Goal: Task Accomplishment & Management: Manage account settings

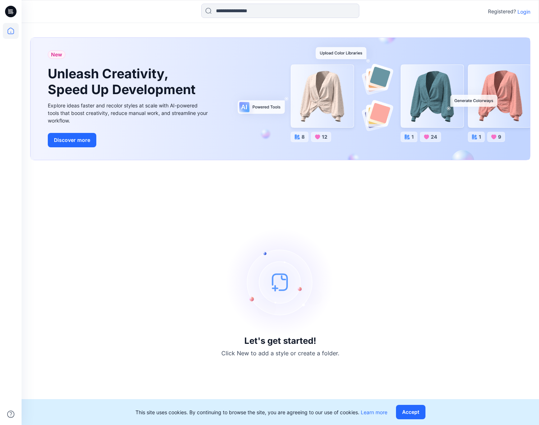
click at [529, 12] on p "Login" at bounding box center [524, 12] width 13 height 8
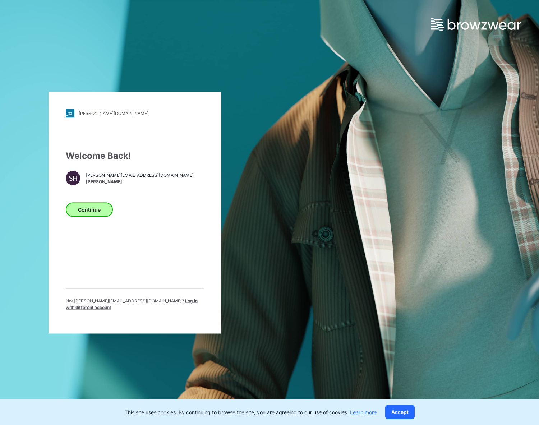
drag, startPoint x: 107, startPoint y: 166, endPoint x: 98, endPoint y: 208, distance: 43.0
click at [107, 166] on div "Welcome Back! SH [PERSON_NAME][EMAIL_ADDRESS][DOMAIN_NAME] [PERSON_NAME] Contin…" at bounding box center [135, 232] width 138 height 167
click at [94, 209] on button "Continue" at bounding box center [89, 209] width 47 height 14
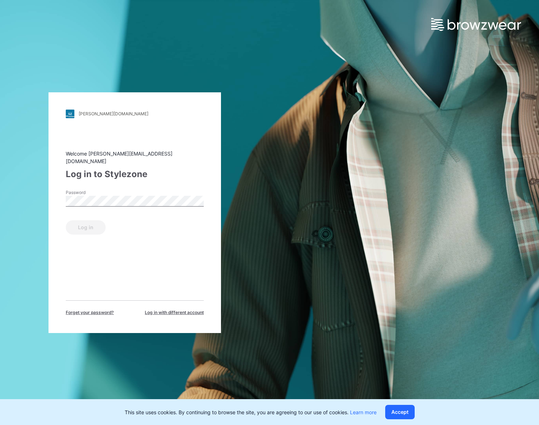
click at [96, 205] on div "Password" at bounding box center [135, 201] width 138 height 22
click at [90, 225] on button "Log in" at bounding box center [86, 227] width 40 height 14
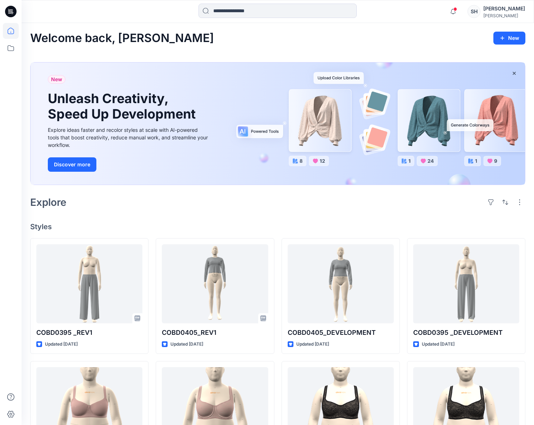
click at [486, 13] on div "[PERSON_NAME]" at bounding box center [504, 15] width 42 height 5
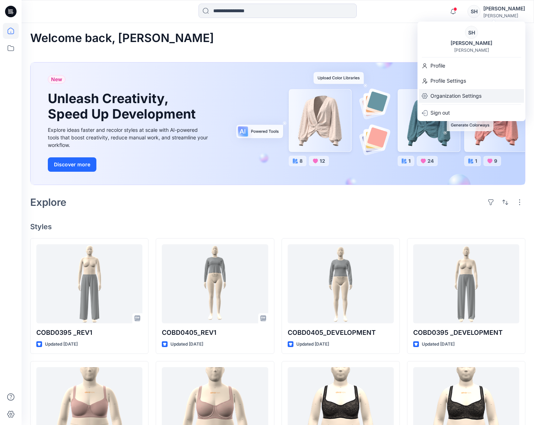
click at [454, 94] on p "Organization Settings" at bounding box center [455, 96] width 51 height 14
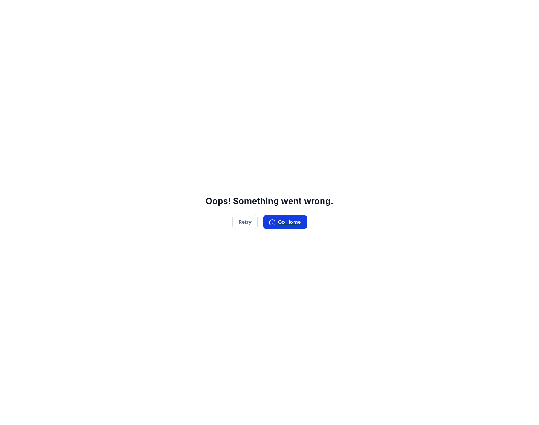
drag, startPoint x: 292, startPoint y: 223, endPoint x: 298, endPoint y: 221, distance: 6.4
click at [292, 223] on button "Go Home" at bounding box center [286, 222] width 44 height 14
click at [280, 223] on button "Go Home" at bounding box center [286, 222] width 44 height 14
click at [241, 221] on button "Retry" at bounding box center [245, 222] width 25 height 14
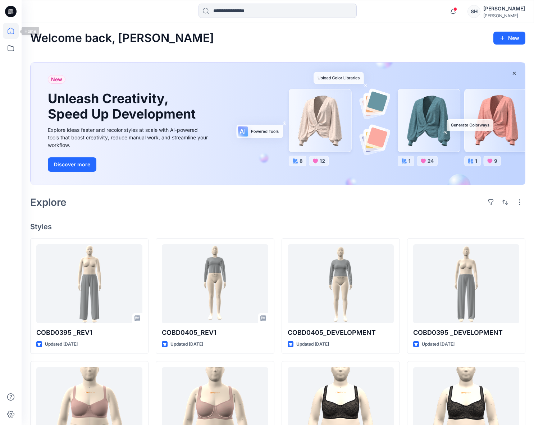
click at [9, 32] on icon at bounding box center [11, 31] width 16 height 16
click at [10, 46] on icon at bounding box center [11, 48] width 16 height 16
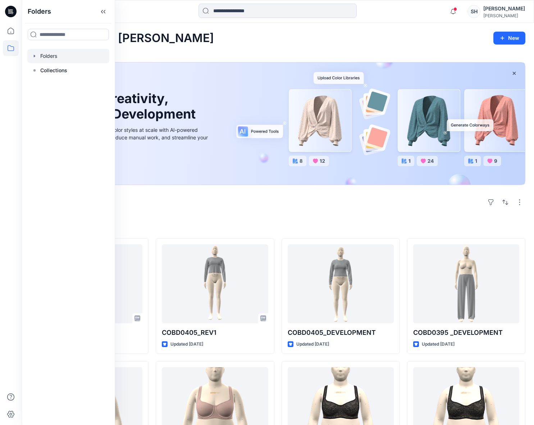
click at [54, 54] on div at bounding box center [68, 56] width 82 height 14
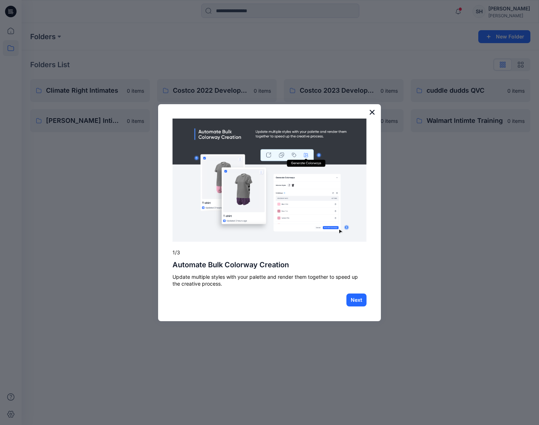
click at [369, 111] on button "×" at bounding box center [372, 112] width 7 height 12
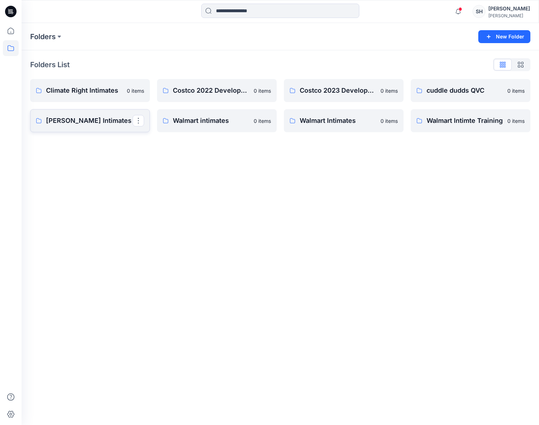
click at [93, 117] on p "Komar Intimates" at bounding box center [89, 121] width 87 height 10
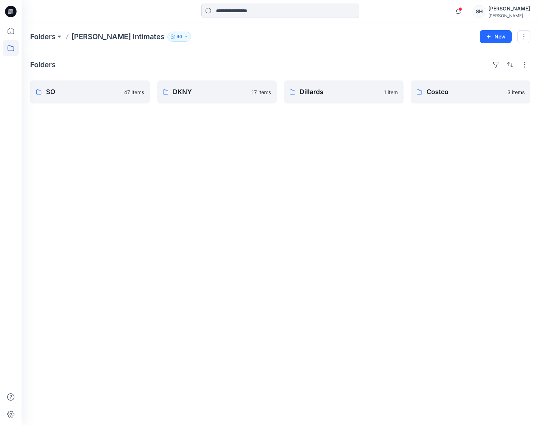
drag, startPoint x: 143, startPoint y: 36, endPoint x: 344, endPoint y: 186, distance: 250.6
click at [177, 36] on p "40" at bounding box center [180, 37] width 6 height 8
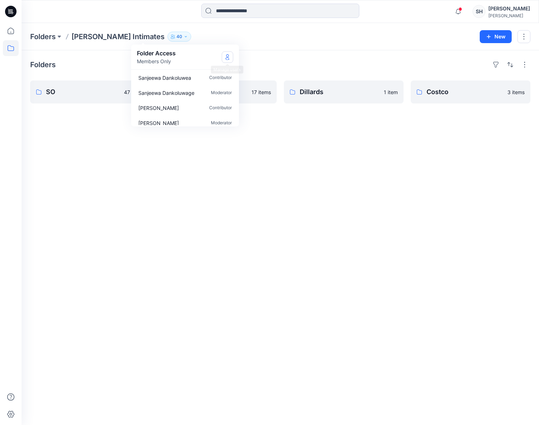
click at [229, 56] on icon "Manage Users" at bounding box center [228, 57] width 6 height 6
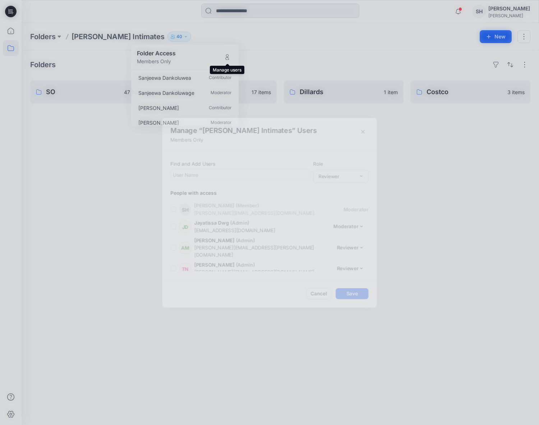
scroll to position [644, 0]
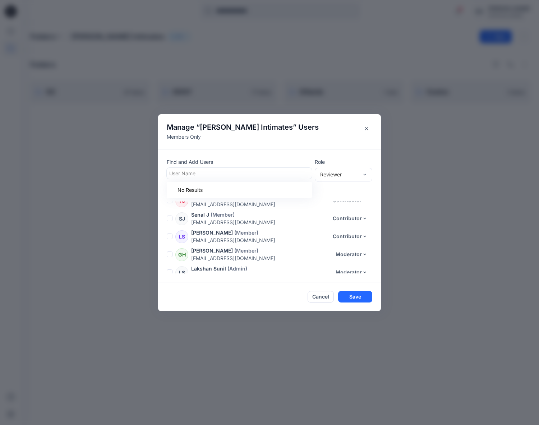
click at [246, 171] on div at bounding box center [239, 173] width 140 height 9
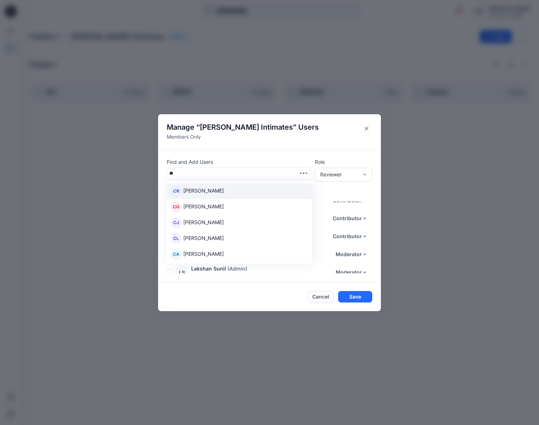
type input "*"
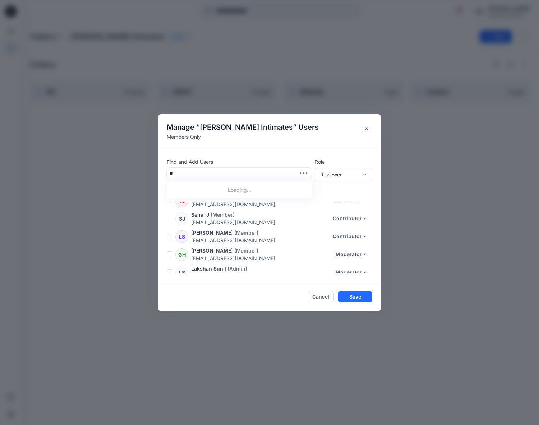
type input "*"
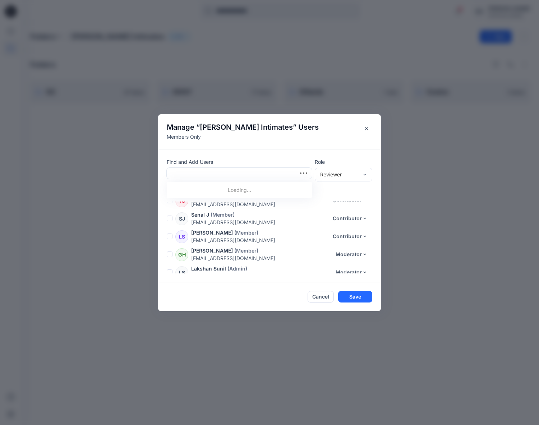
type input "*"
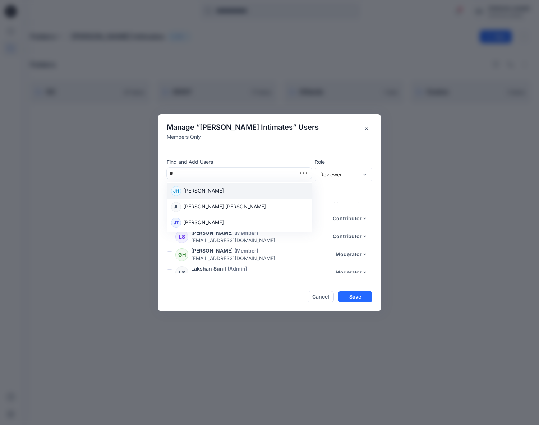
type input "*"
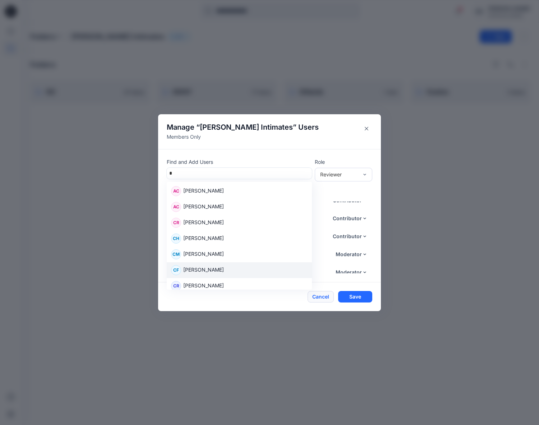
type input "*"
click at [320, 298] on button "Cancel" at bounding box center [321, 297] width 26 height 12
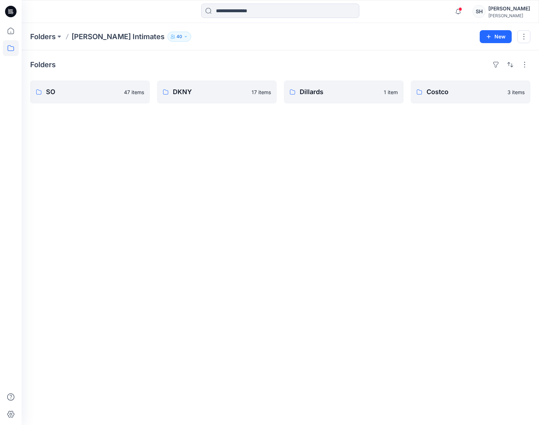
click at [304, 352] on div "Folders SO 47 items DKNY 17 items Dillards 1 item Costco 3 items" at bounding box center [281, 237] width 518 height 375
